Goal: Task Accomplishment & Management: Manage account settings

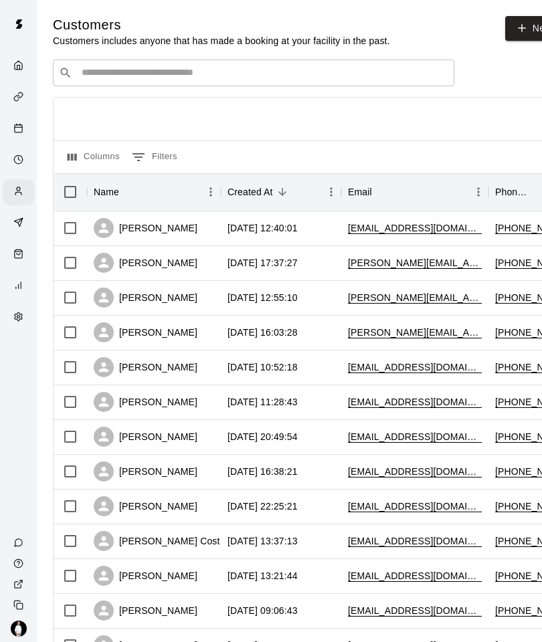
click at [207, 68] on input "Search customers by name or email" at bounding box center [263, 72] width 370 height 13
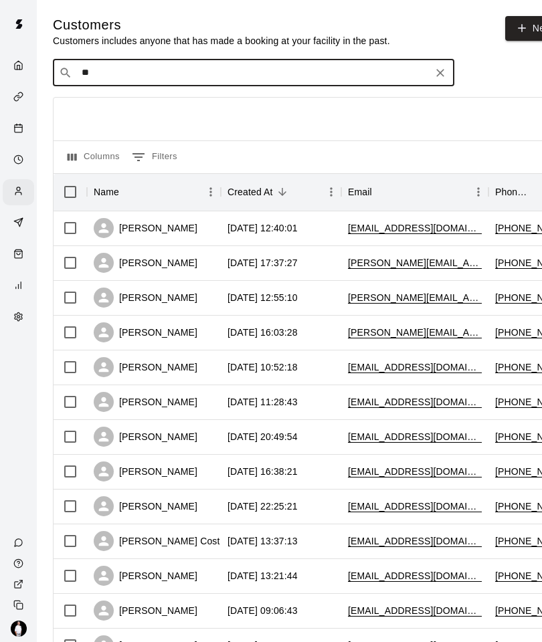
type input "*"
type input "****"
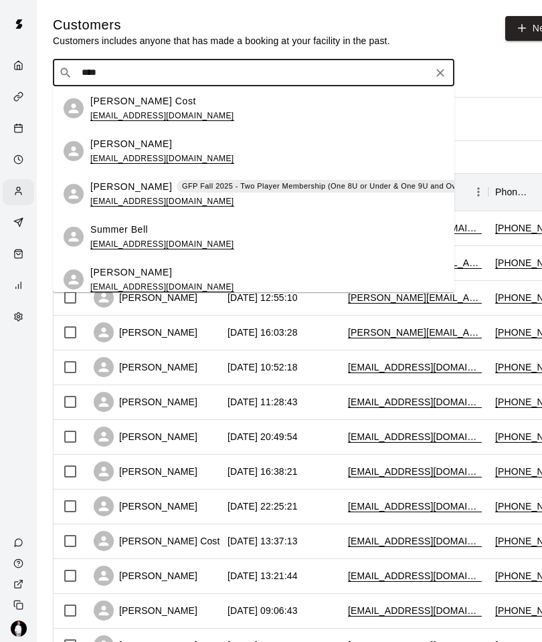
click at [257, 196] on div "[PERSON_NAME] GFP Fall 2025 - Two Player Membership (One 8U or Under & One 9U a…" at bounding box center [429, 194] width 679 height 29
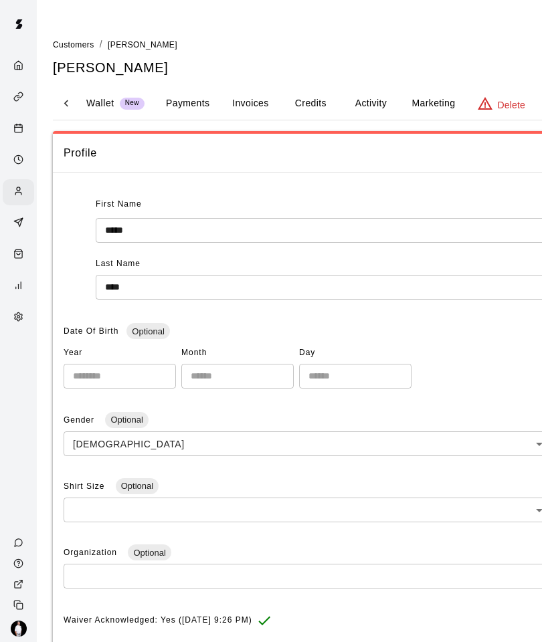
scroll to position [0, 185]
click at [370, 94] on button "Activity" at bounding box center [370, 104] width 60 height 32
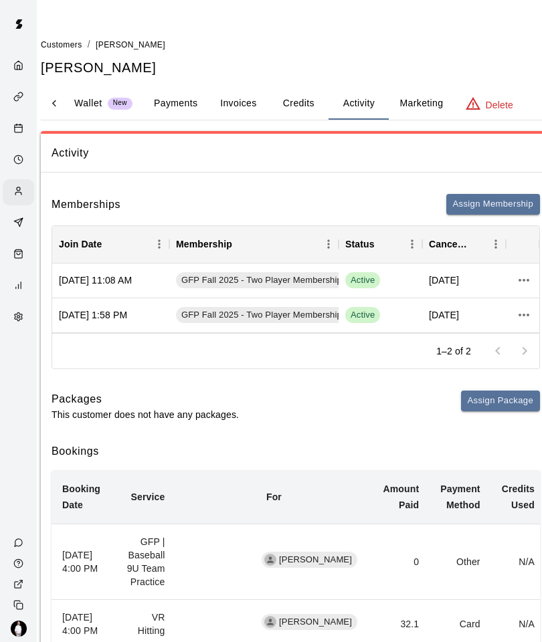
scroll to position [0, 37]
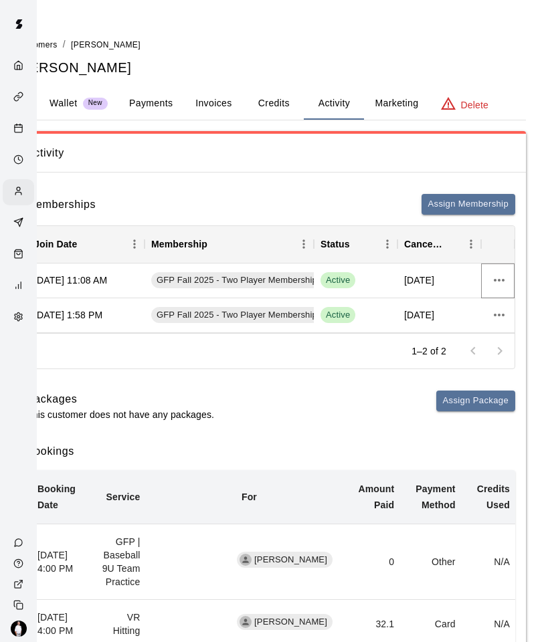
click at [494, 269] on button "more actions" at bounding box center [498, 280] width 23 height 23
click at [498, 308] on li "View details" at bounding box center [493, 307] width 76 height 22
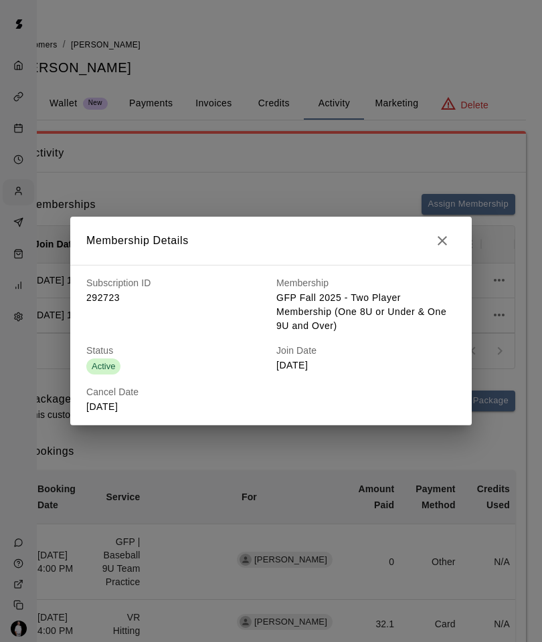
click at [438, 245] on icon "button" at bounding box center [442, 241] width 16 height 16
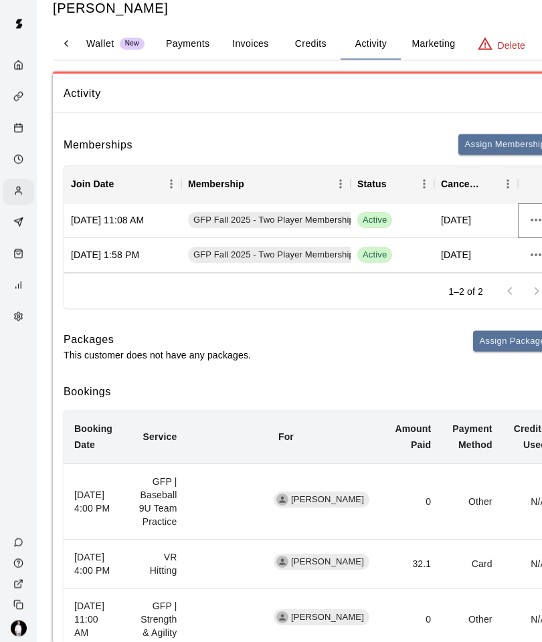
scroll to position [0, 0]
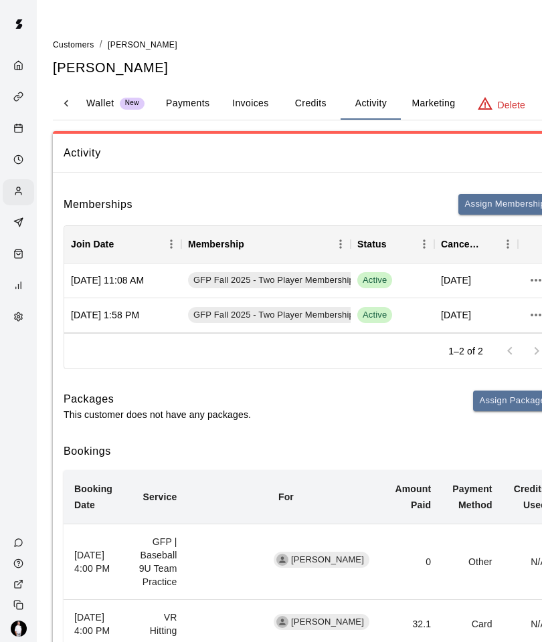
click at [185, 98] on button "Payments" at bounding box center [187, 104] width 65 height 32
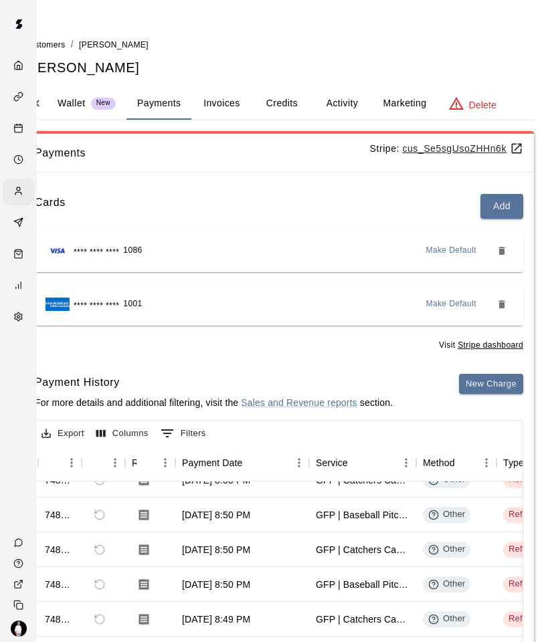
scroll to position [1, 0]
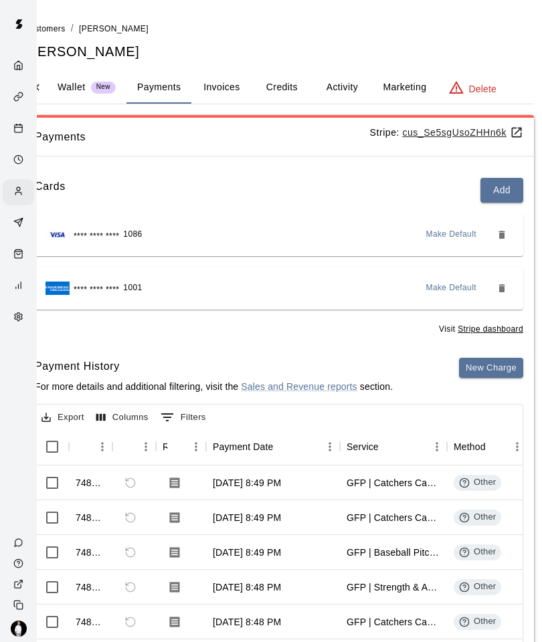
scroll to position [0, 0]
click at [337, 90] on button "Activity" at bounding box center [342, 88] width 60 height 32
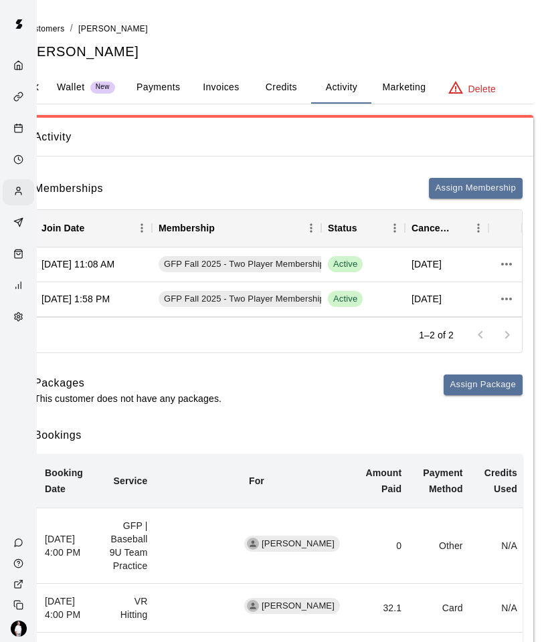
scroll to position [16, 32]
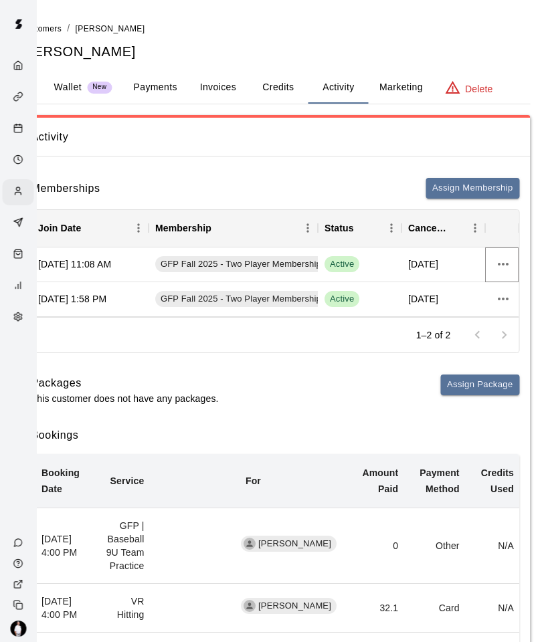
click at [500, 256] on icon "more actions" at bounding box center [504, 264] width 16 height 16
click at [397, 261] on div at bounding box center [271, 321] width 542 height 642
click at [391, 268] on div "Active" at bounding box center [359, 264] width 70 height 16
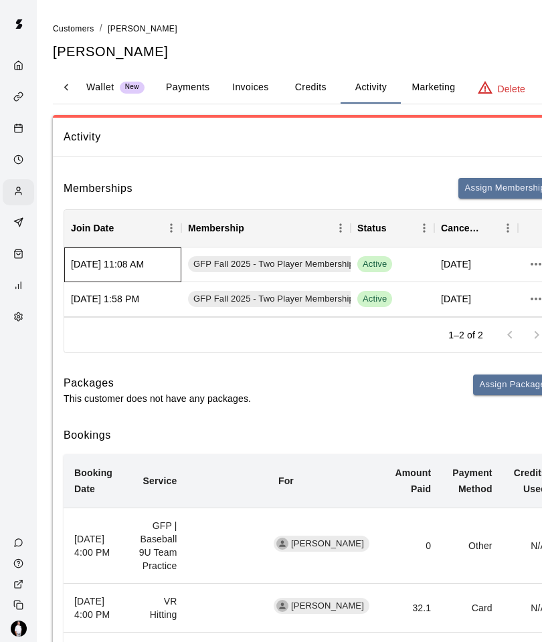
click at [163, 260] on div "[DATE] 11:08 AM" at bounding box center [122, 264] width 117 height 35
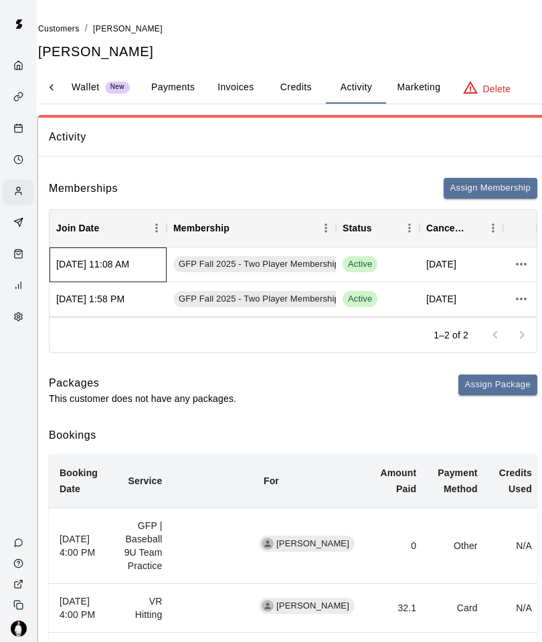
scroll to position [16, 37]
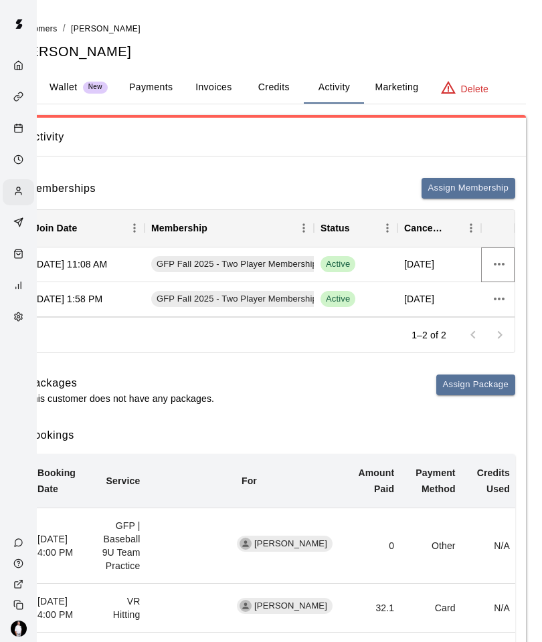
click at [507, 265] on button "more actions" at bounding box center [498, 264] width 23 height 23
click at [494, 286] on li "View details" at bounding box center [493, 291] width 76 height 22
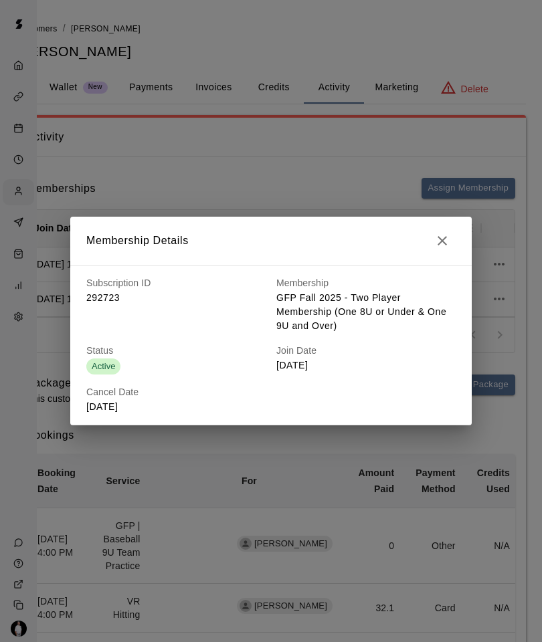
click at [439, 249] on icon "button" at bounding box center [442, 241] width 16 height 16
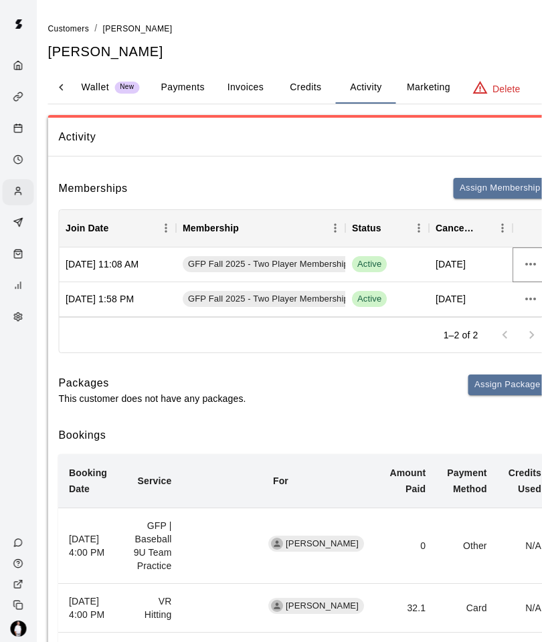
scroll to position [16, 0]
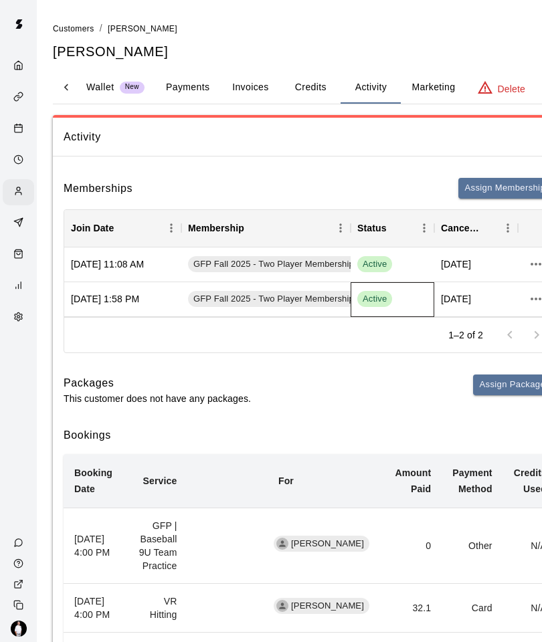
click at [413, 291] on div "Active" at bounding box center [392, 299] width 70 height 16
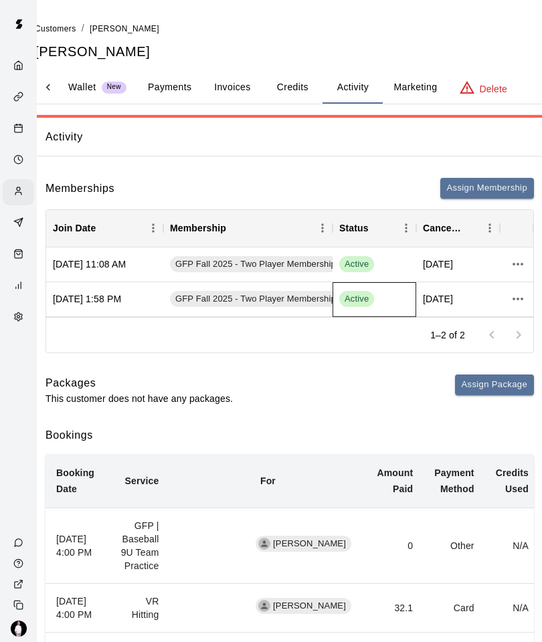
scroll to position [16, 37]
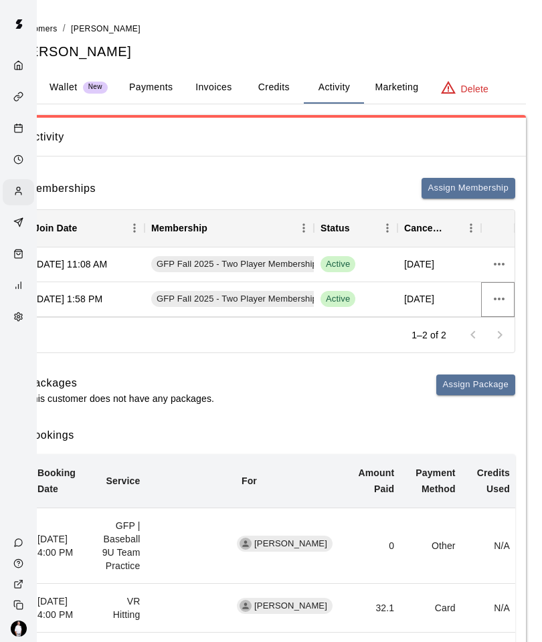
click at [507, 289] on button "more actions" at bounding box center [498, 299] width 23 height 23
click at [386, 380] on div at bounding box center [271, 321] width 542 height 642
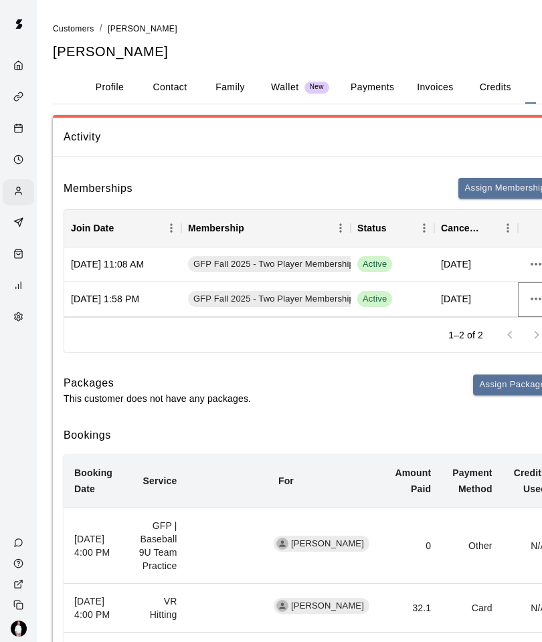
scroll to position [0, 0]
click at [19, 97] on icon "Services" at bounding box center [16, 98] width 5 height 5
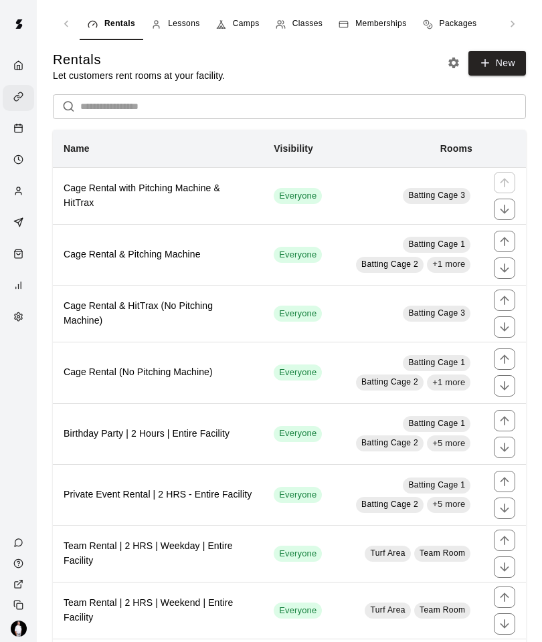
click at [387, 23] on span "Memberships" at bounding box center [380, 23] width 51 height 13
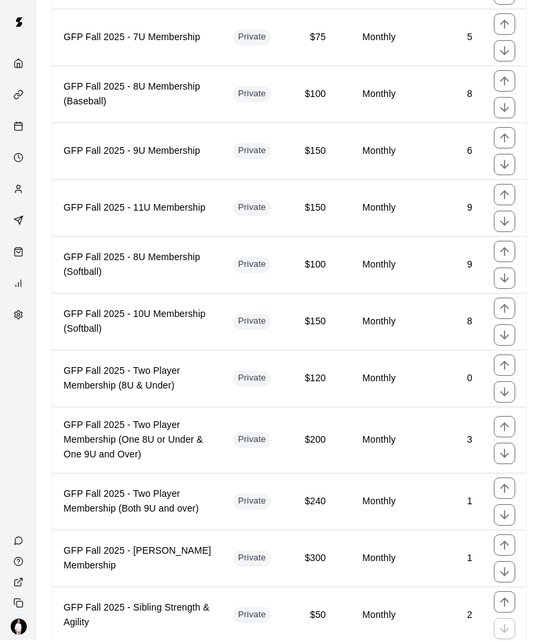
scroll to position [576, 0]
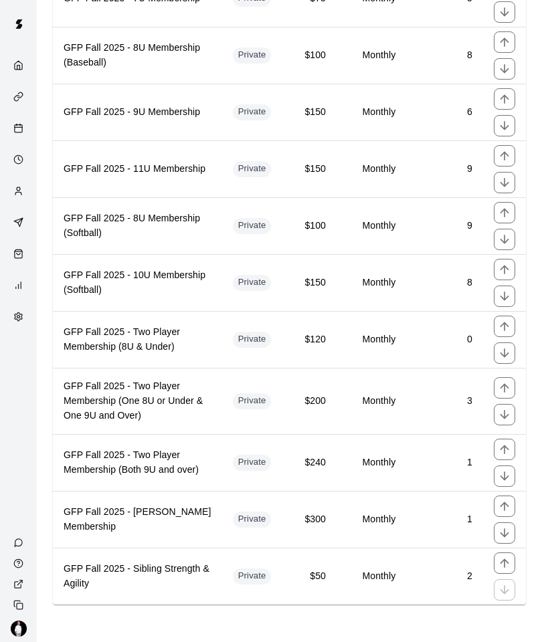
click at [211, 412] on h6 "GFP Fall 2025 - Two Player Membership (One 8U or Under & One 9U and Over)" at bounding box center [138, 401] width 148 height 44
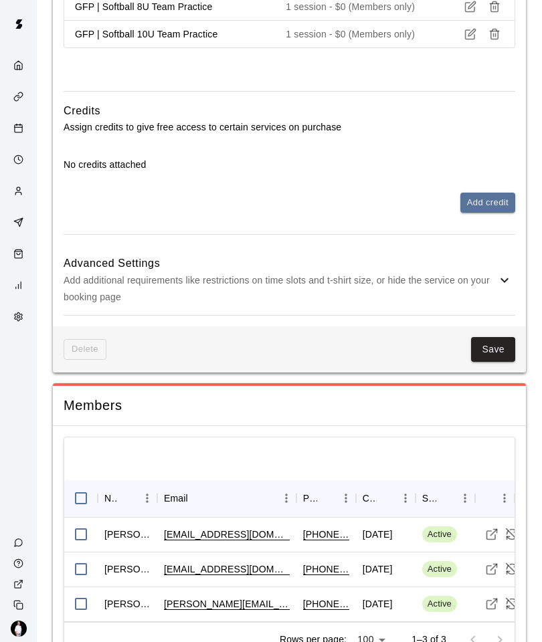
scroll to position [1119, 0]
click at [407, 491] on icon "Cancels Date" at bounding box center [415, 499] width 16 height 16
click at [451, 438] on div at bounding box center [289, 459] width 450 height 43
click at [493, 530] on line "Visit customer profile" at bounding box center [493, 533] width 6 height 6
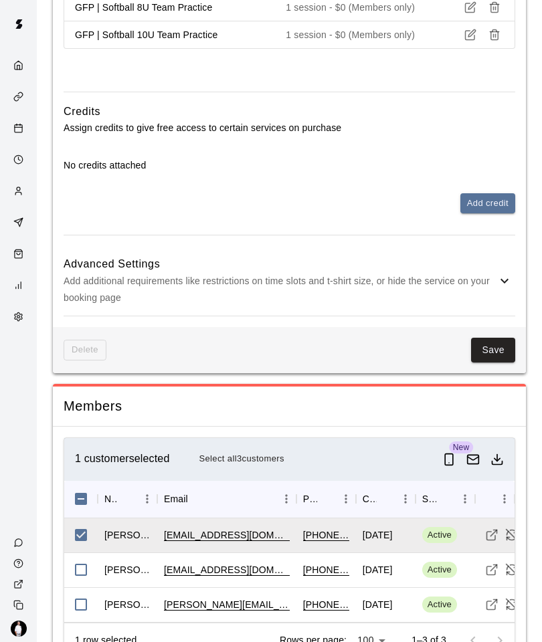
scroll to position [1172, 0]
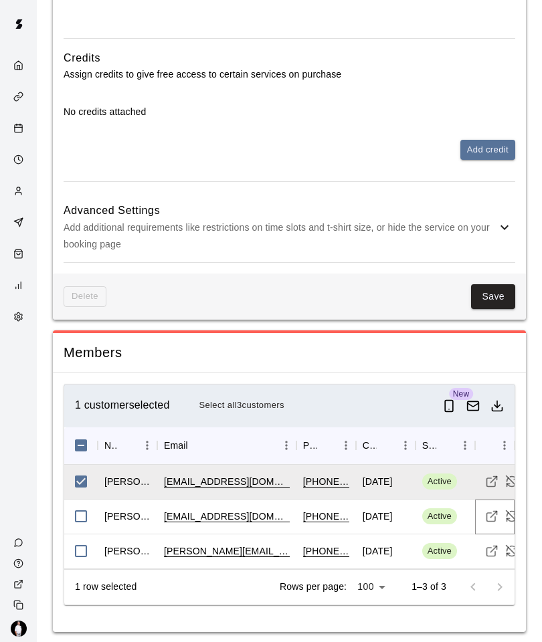
click at [510, 512] on icon "Cancel Membership" at bounding box center [511, 516] width 13 height 13
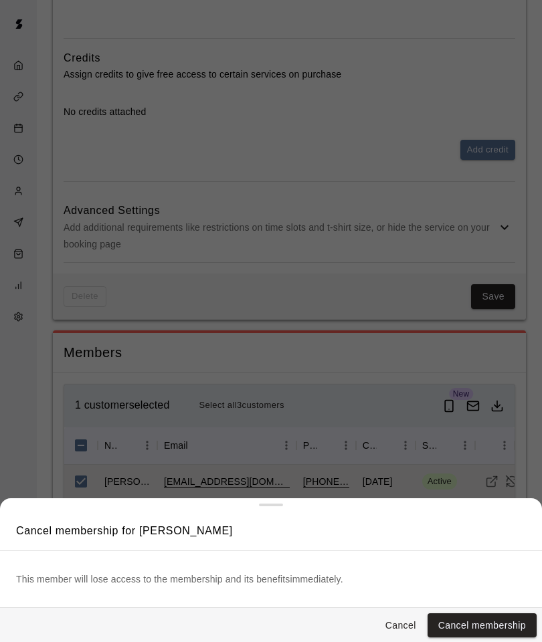
click at [398, 342] on div at bounding box center [271, 321] width 542 height 722
click at [396, 624] on button "Cancel" at bounding box center [400, 625] width 43 height 25
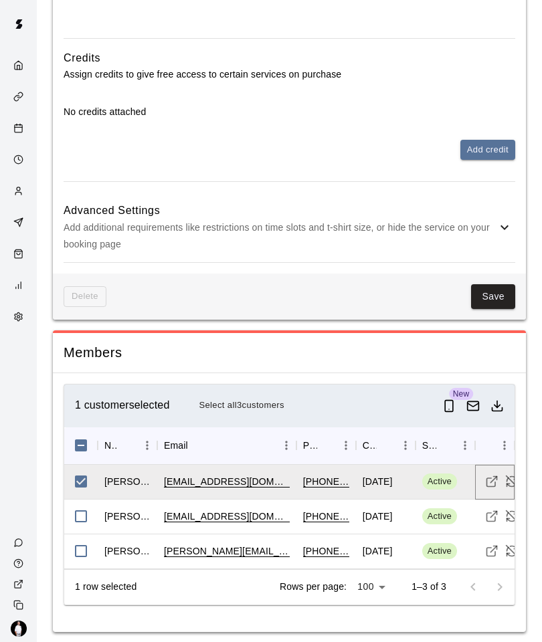
click at [512, 471] on button "Cancel Membership" at bounding box center [512, 481] width 20 height 20
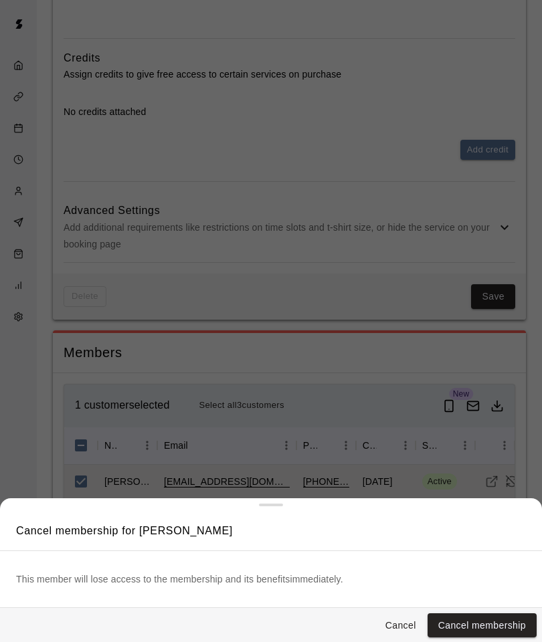
click at [475, 629] on button "Cancel membership" at bounding box center [481, 625] width 109 height 25
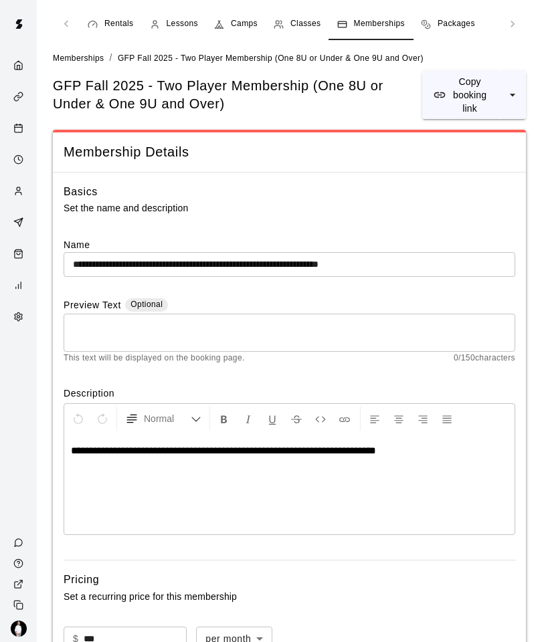
click at [23, 188] on div "Customers" at bounding box center [18, 192] width 31 height 26
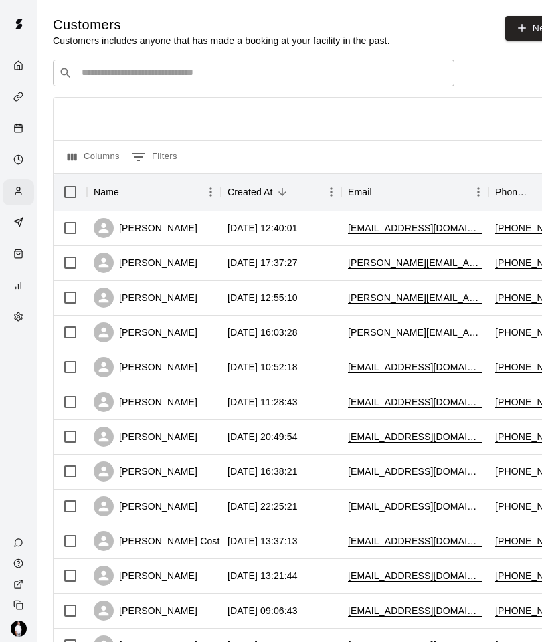
click at [312, 62] on div "​ ​" at bounding box center [253, 73] width 401 height 27
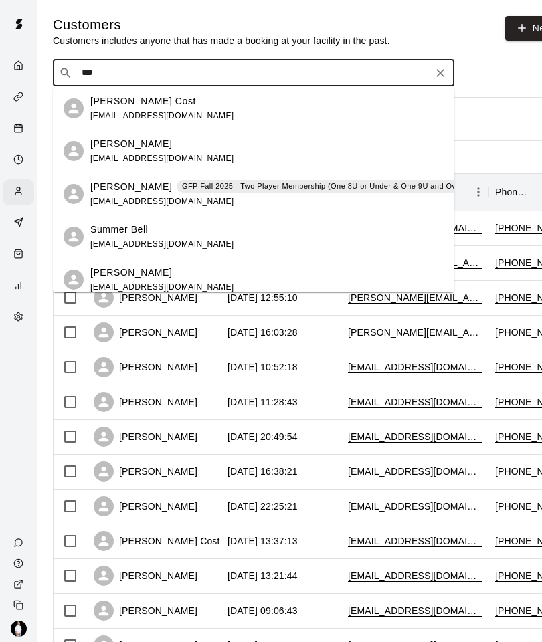
type input "****"
click at [328, 181] on p "GFP Fall 2025 - Two Player Membership (One 8U or Under & One 9U and Over)" at bounding box center [324, 186] width 284 height 11
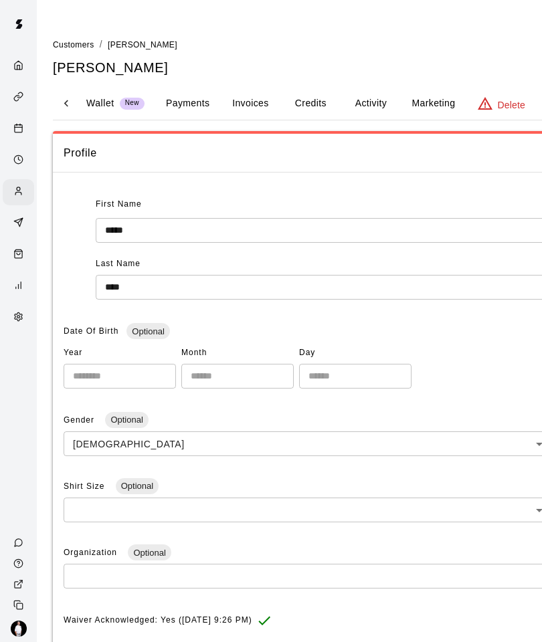
scroll to position [0, 185]
click at [366, 101] on button "Activity" at bounding box center [370, 104] width 60 height 32
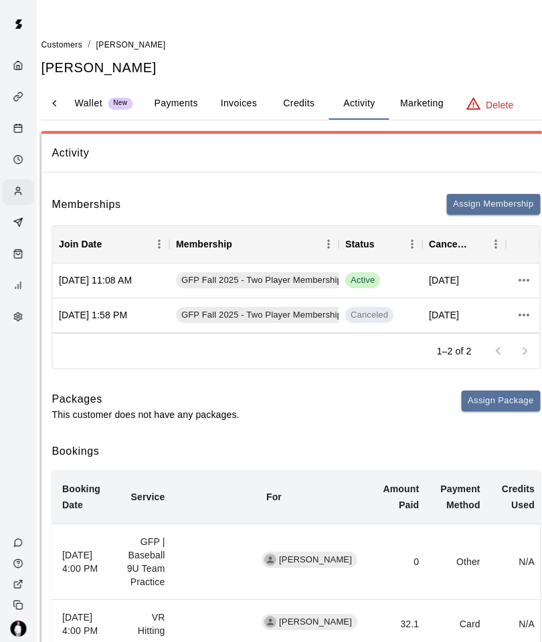
scroll to position [0, 0]
